Goal: Navigation & Orientation: Find specific page/section

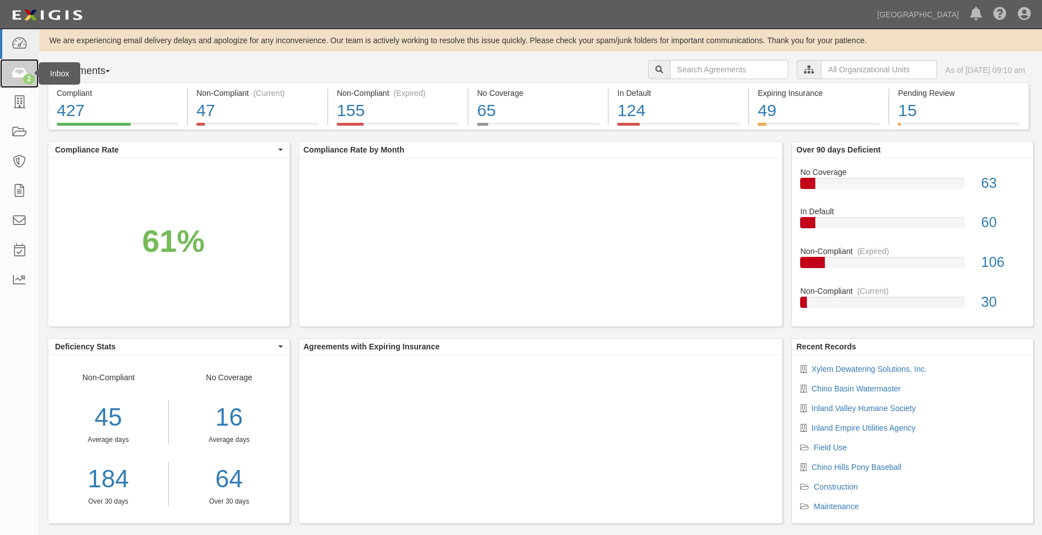
click at [22, 77] on icon at bounding box center [19, 73] width 16 height 13
